Goal: Transaction & Acquisition: Obtain resource

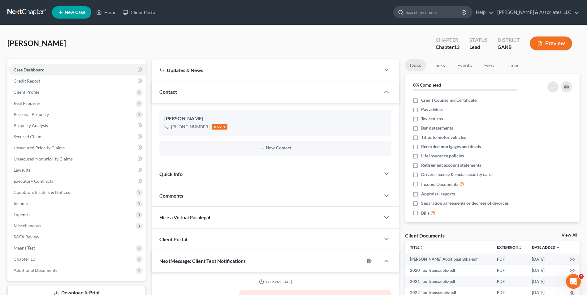
click at [290, 11] on input "search" at bounding box center [433, 11] width 57 height 11
type input "[PERSON_NAME]"
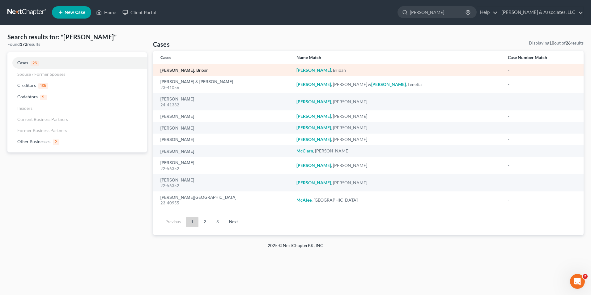
click at [181, 68] on link "[PERSON_NAME], Brioan" at bounding box center [185, 70] width 48 height 4
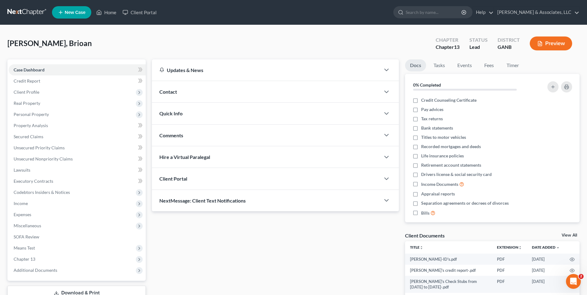
click at [290, 196] on link "View All" at bounding box center [568, 235] width 15 height 4
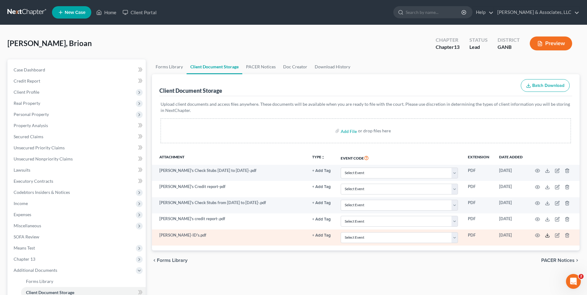
click at [290, 196] on icon at bounding box center [547, 235] width 5 height 5
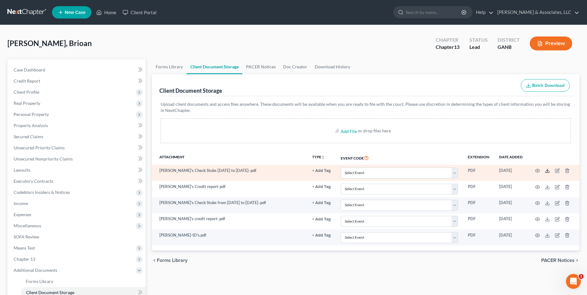
click at [290, 171] on polyline at bounding box center [547, 170] width 2 height 1
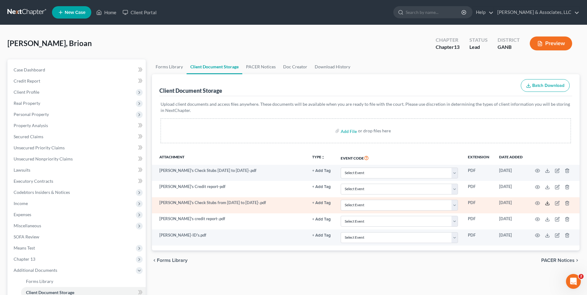
click at [290, 196] on polyline at bounding box center [547, 203] width 2 height 1
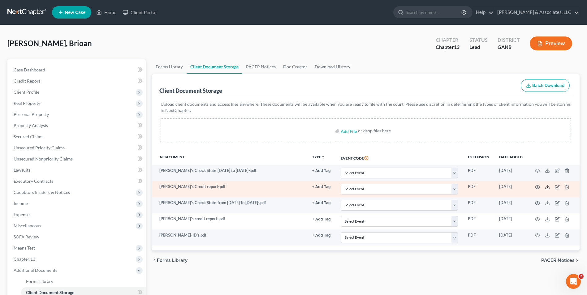
click at [290, 186] on icon at bounding box center [547, 187] width 5 height 5
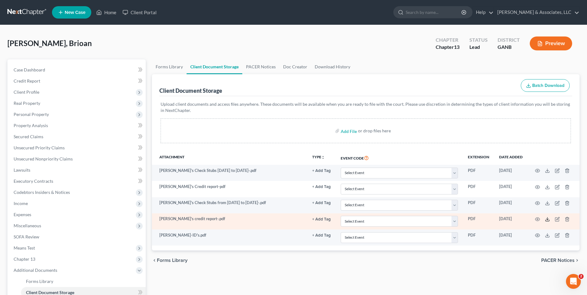
click at [290, 196] on icon at bounding box center [547, 219] width 5 height 5
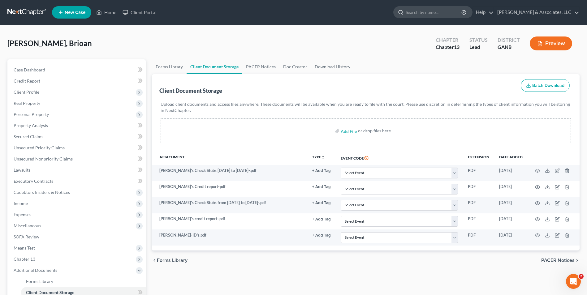
click at [290, 15] on input "search" at bounding box center [433, 11] width 57 height 11
type input "[PERSON_NAME]"
